Goal: Information Seeking & Learning: Find specific fact

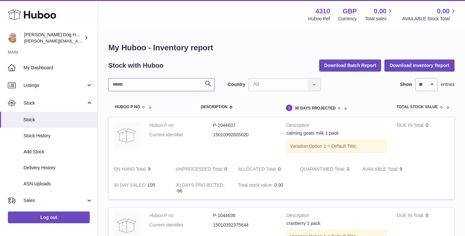
click at [165, 80] on input "text" at bounding box center [161, 84] width 106 height 13
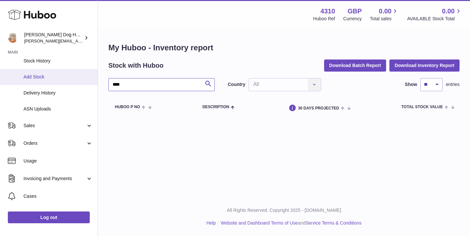
scroll to position [123, 0]
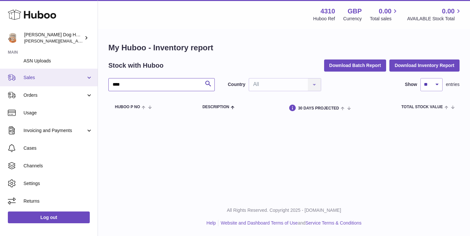
type input "****"
click at [29, 82] on link "Sales" at bounding box center [49, 78] width 98 height 18
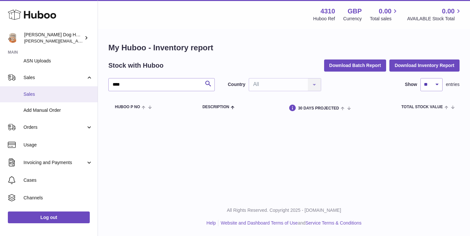
click at [48, 97] on span "Sales" at bounding box center [57, 94] width 69 height 6
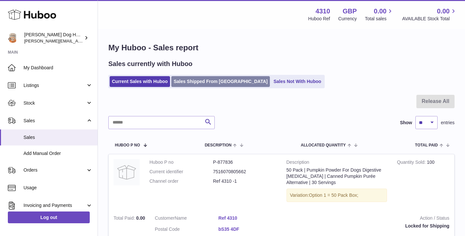
click at [188, 84] on link "Sales Shipped From Huboo" at bounding box center [220, 81] width 99 height 11
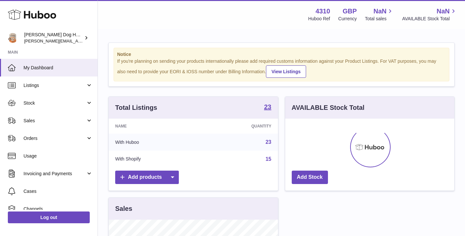
scroll to position [102, 169]
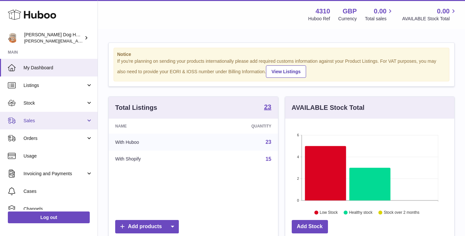
click at [58, 128] on link "Sales" at bounding box center [49, 121] width 98 height 18
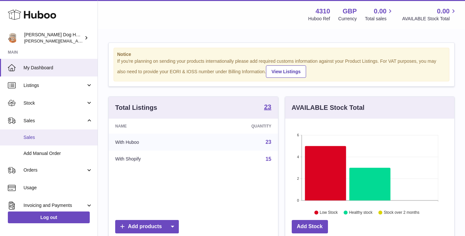
click at [53, 138] on span "Sales" at bounding box center [57, 137] width 69 height 6
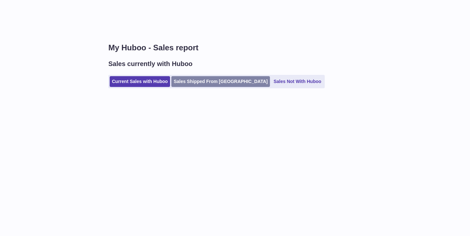
click at [195, 82] on link "Sales Shipped From Huboo" at bounding box center [220, 81] width 99 height 11
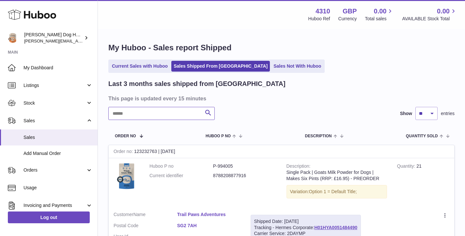
click at [175, 110] on input "text" at bounding box center [161, 113] width 106 height 13
type input "*"
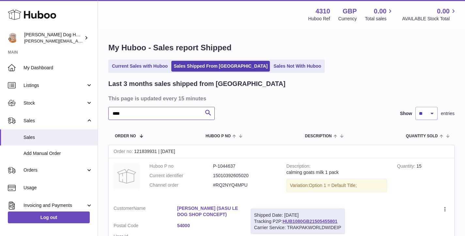
scroll to position [10, 0]
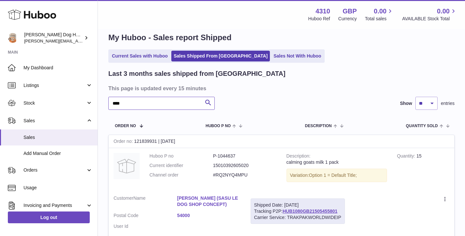
type input "****"
click at [210, 201] on link "[PERSON_NAME] (SASU LE DOG SHOP CONCEPT)" at bounding box center [209, 201] width 64 height 12
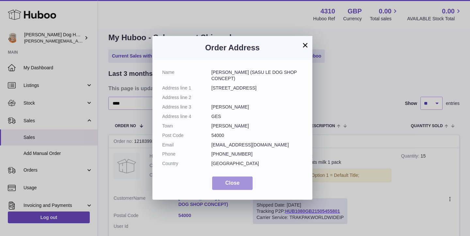
click at [227, 186] on button "Close" at bounding box center [232, 182] width 40 height 13
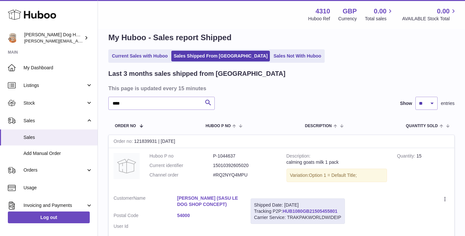
click at [318, 210] on link "HUB1080GB21505455801" at bounding box center [310, 210] width 55 height 5
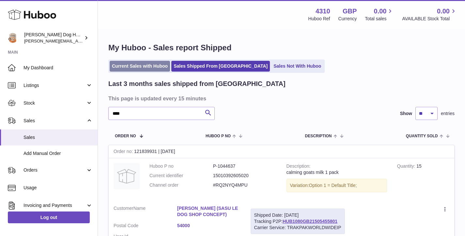
click at [156, 68] on link "Current Sales with Huboo" at bounding box center [140, 66] width 60 height 11
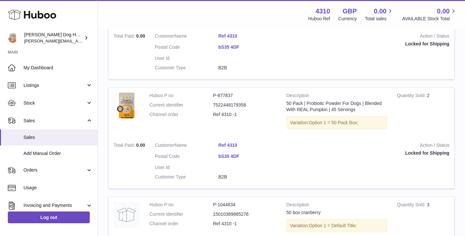
scroll to position [44, 0]
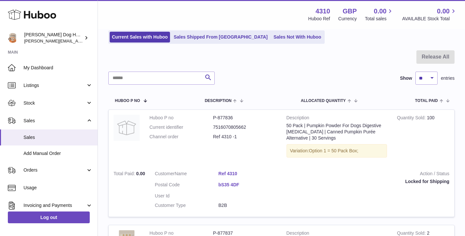
click at [215, 31] on ul "Current Sales with Huboo Sales Shipped From [GEOGRAPHIC_DATA] Sales Not With Hu…" at bounding box center [216, 36] width 216 height 13
click at [214, 38] on link "Sales Shipped From [GEOGRAPHIC_DATA]" at bounding box center [220, 37] width 99 height 11
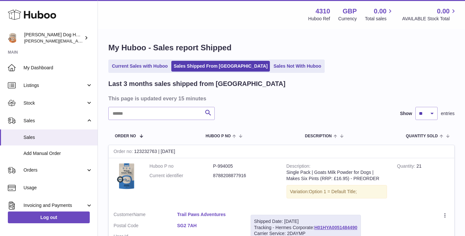
click at [152, 108] on input "text" at bounding box center [161, 113] width 106 height 13
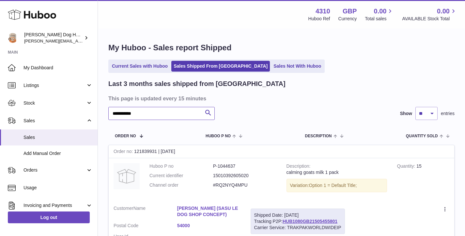
type input "**********"
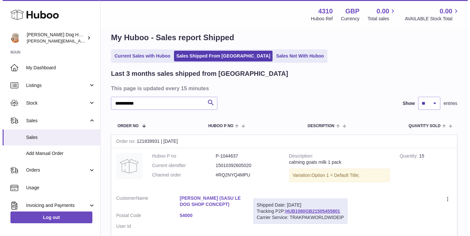
scroll to position [10, 0]
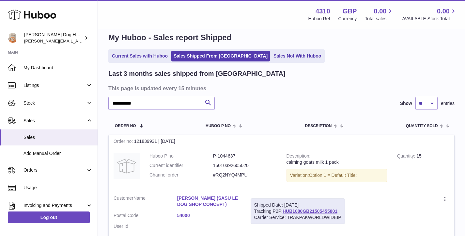
drag, startPoint x: 195, startPoint y: 214, endPoint x: 386, endPoint y: 1, distance: 286.1
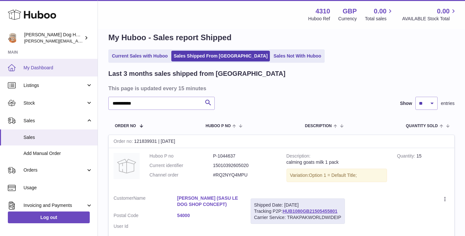
click at [64, 62] on link "My Dashboard" at bounding box center [49, 68] width 98 height 18
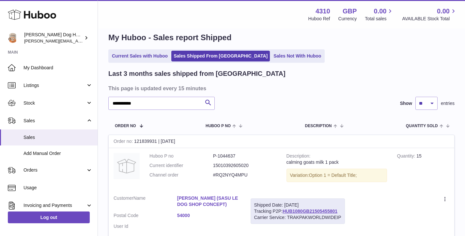
click at [218, 201] on link "[PERSON_NAME] (SASU LE DOG SHOP CONCEPT)" at bounding box center [209, 201] width 64 height 12
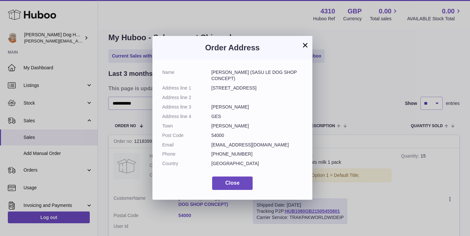
click at [304, 42] on button "×" at bounding box center [305, 45] width 8 height 8
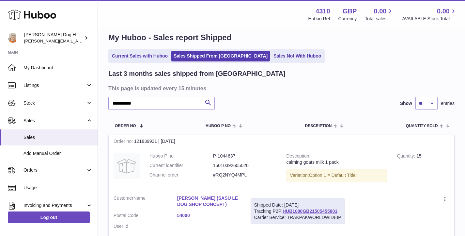
click at [183, 216] on link "54000" at bounding box center [209, 215] width 64 height 6
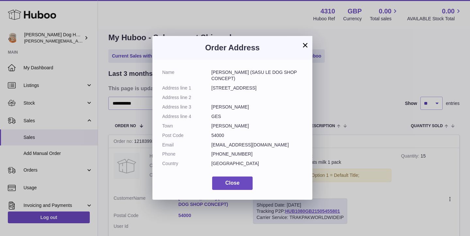
drag, startPoint x: 250, startPoint y: 89, endPoint x: 200, endPoint y: 90, distance: 50.3
click at [200, 90] on dl "Name [PERSON_NAME] (SASU LE DOG SHOP CONCEPT) Address line [STREET_ADDRESS] Add…" at bounding box center [232, 119] width 140 height 101
copy dl "[STREET_ADDRESS]"
